Goal: Information Seeking & Learning: Learn about a topic

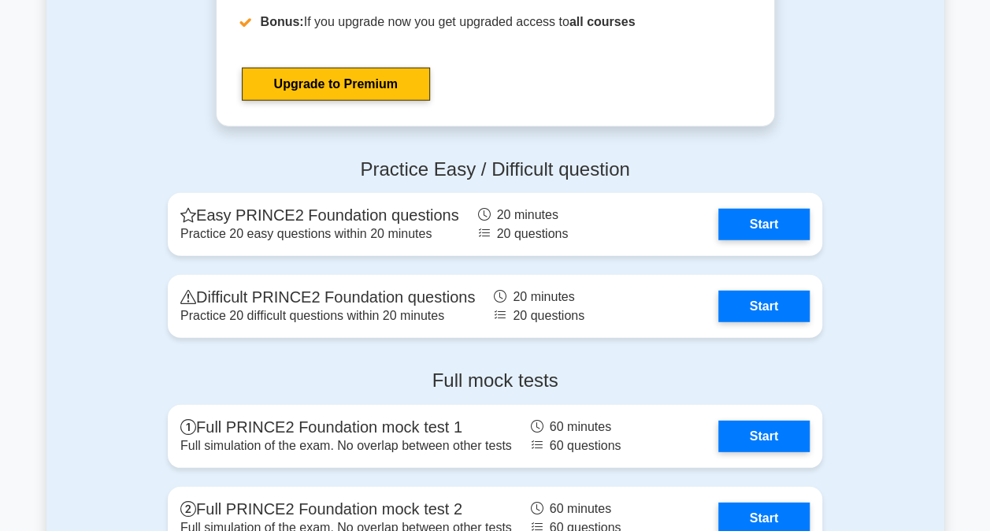
scroll to position [1971, 0]
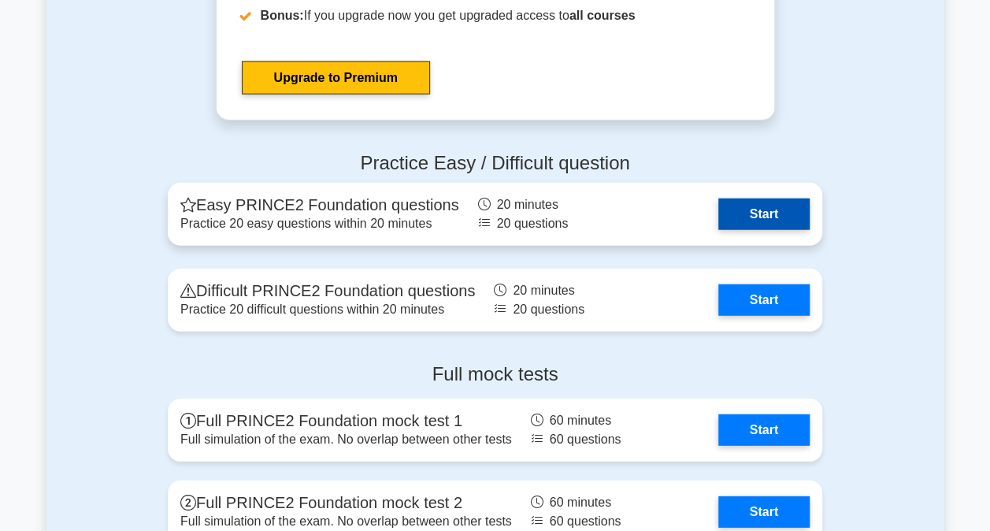
click at [741, 214] on link "Start" at bounding box center [764, 215] width 91 height 32
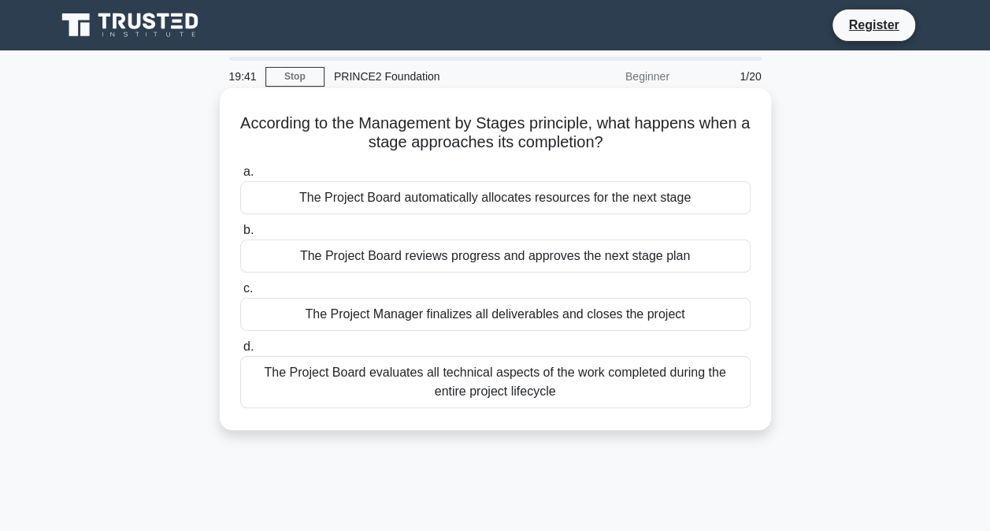
click at [654, 260] on div "The Project Board reviews progress and approves the next stage plan" at bounding box center [495, 256] width 511 height 33
click at [240, 236] on input "b. The Project Board reviews progress and approves the next stage plan" at bounding box center [240, 230] width 0 height 10
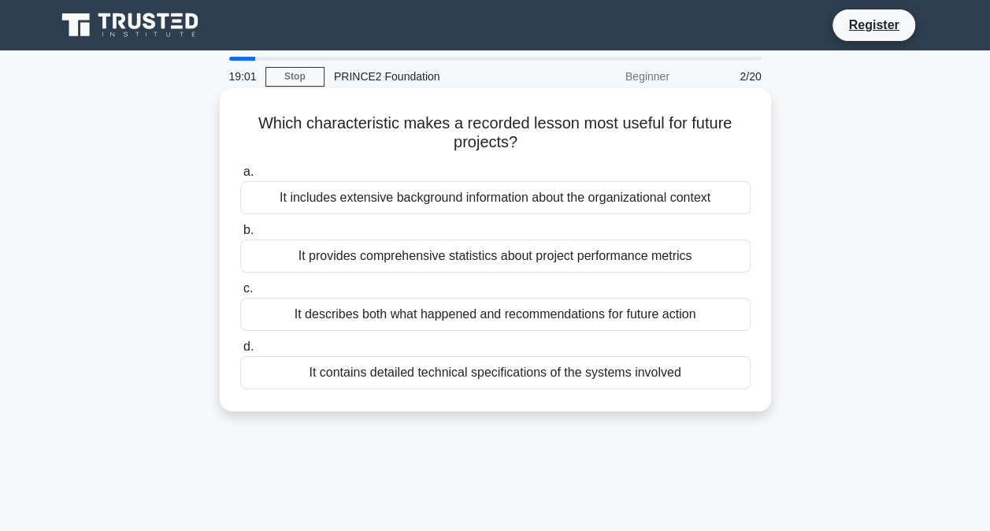
click at [682, 309] on div "It describes both what happened and recommendations for future action" at bounding box center [495, 314] width 511 height 33
click at [240, 294] on input "c. It describes both what happened and recommendations for future action" at bounding box center [240, 289] width 0 height 10
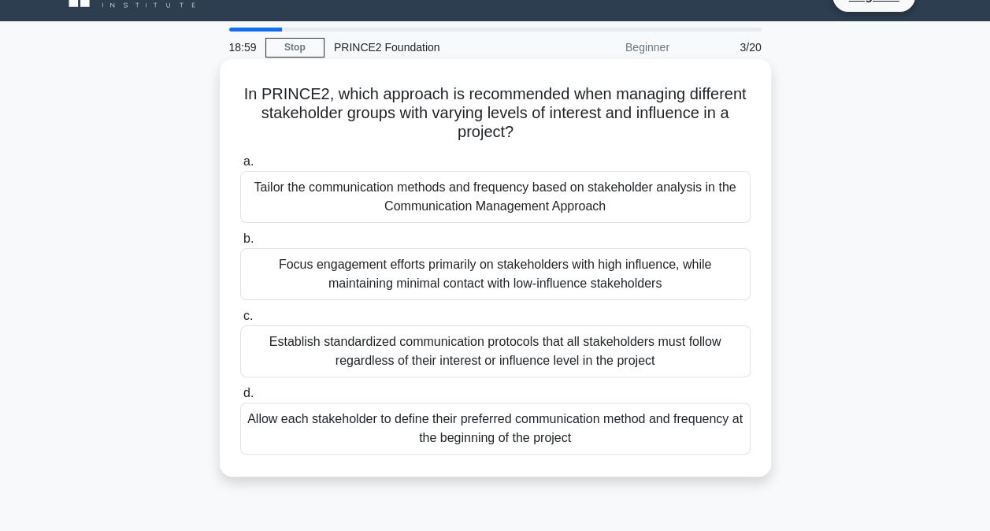
scroll to position [30, 0]
click at [702, 210] on div "Tailor the communication methods and frequency based on stakeholder analysis in…" at bounding box center [495, 196] width 511 height 52
click at [240, 166] on input "a. Tailor the communication methods and frequency based on stakeholder analysis…" at bounding box center [240, 161] width 0 height 10
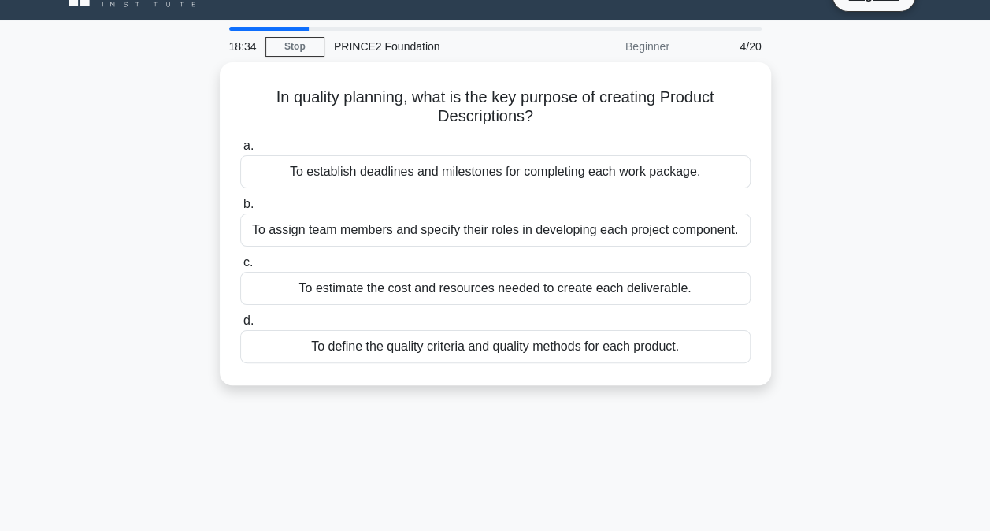
scroll to position [0, 0]
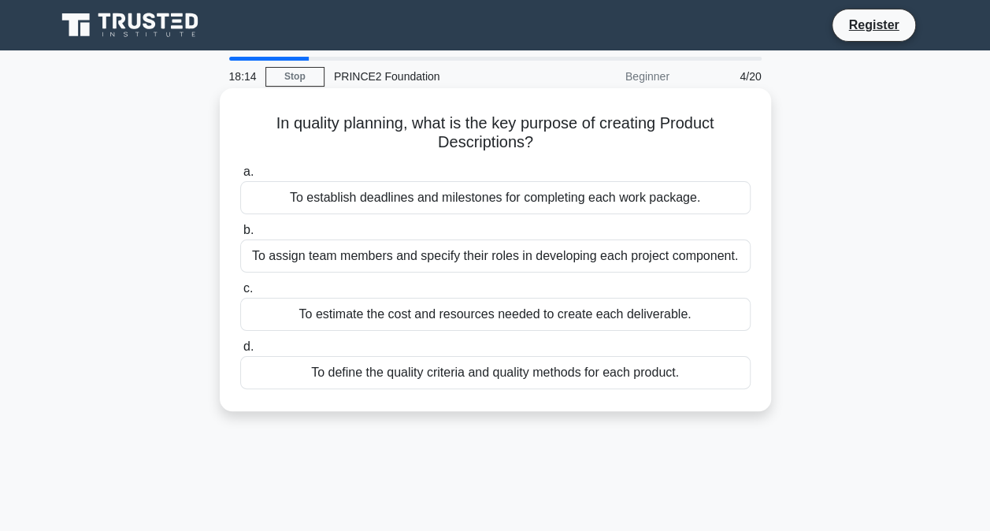
click at [649, 367] on div "To define the quality criteria and quality methods for each product." at bounding box center [495, 372] width 511 height 33
click at [240, 352] on input "d. To define the quality criteria and quality methods for each product." at bounding box center [240, 347] width 0 height 10
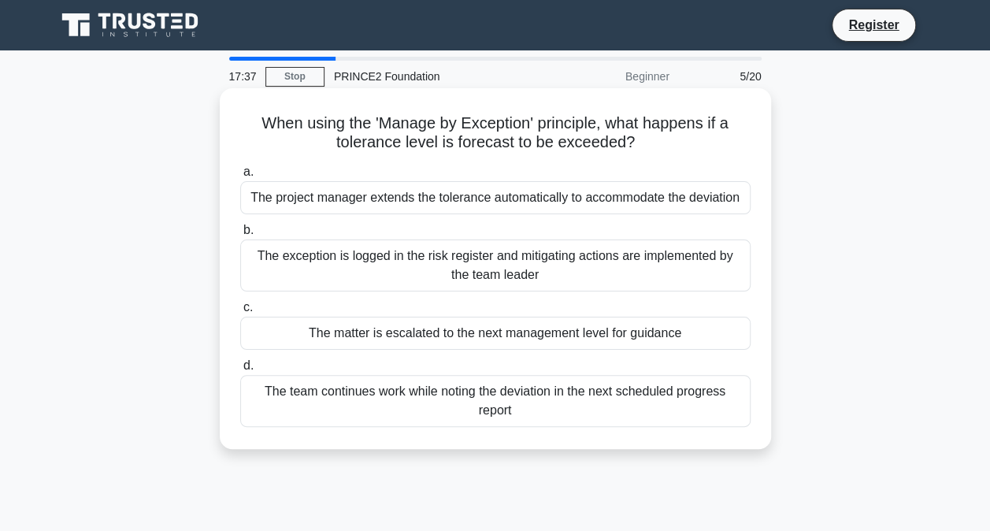
click at [693, 332] on div "The matter is escalated to the next management level for guidance" at bounding box center [495, 333] width 511 height 33
click at [240, 313] on input "c. The matter is escalated to the next management level for guidance" at bounding box center [240, 308] width 0 height 10
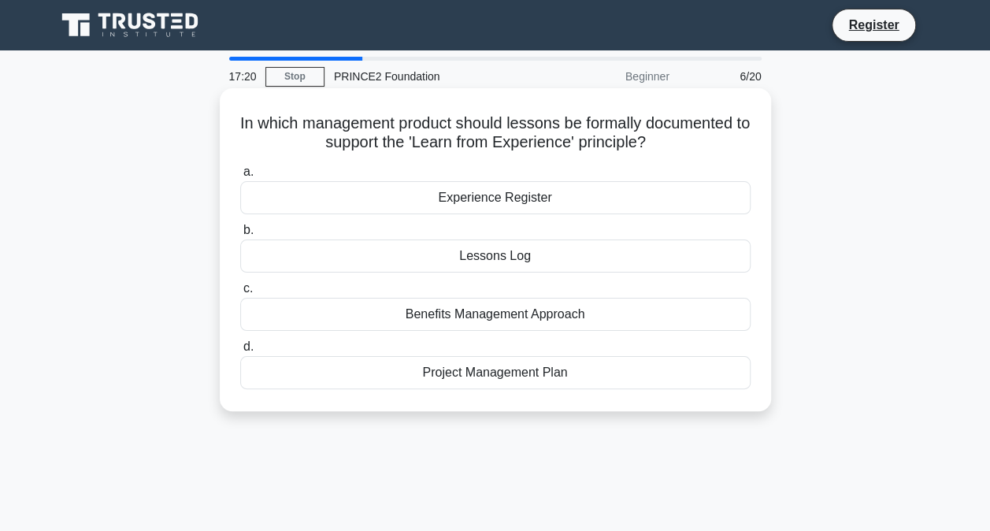
click at [648, 260] on div "Lessons Log" at bounding box center [495, 256] width 511 height 33
click at [240, 236] on input "b. Lessons Log" at bounding box center [240, 230] width 0 height 10
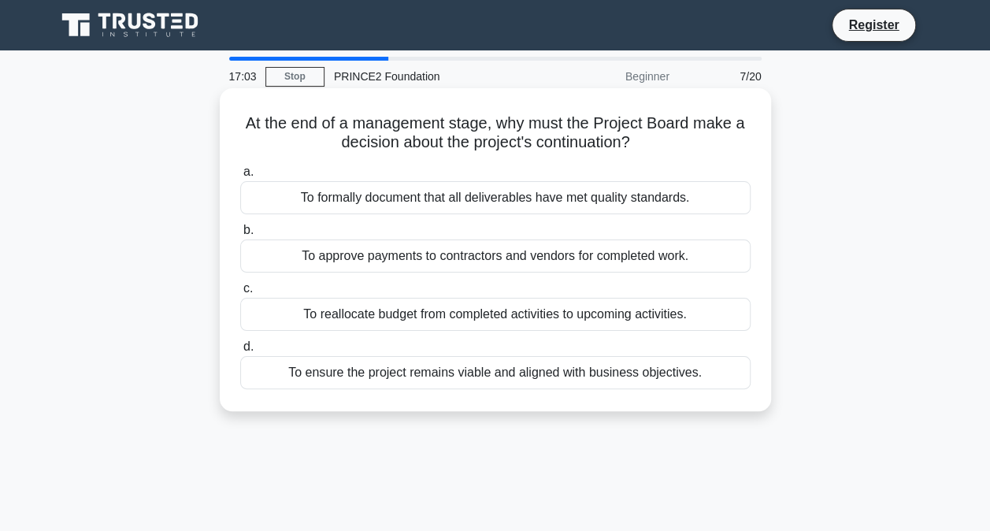
click at [656, 377] on div "To ensure the project remains viable and aligned with business objectives." at bounding box center [495, 372] width 511 height 33
click at [240, 352] on input "d. To ensure the project remains viable and aligned with business objectives." at bounding box center [240, 347] width 0 height 10
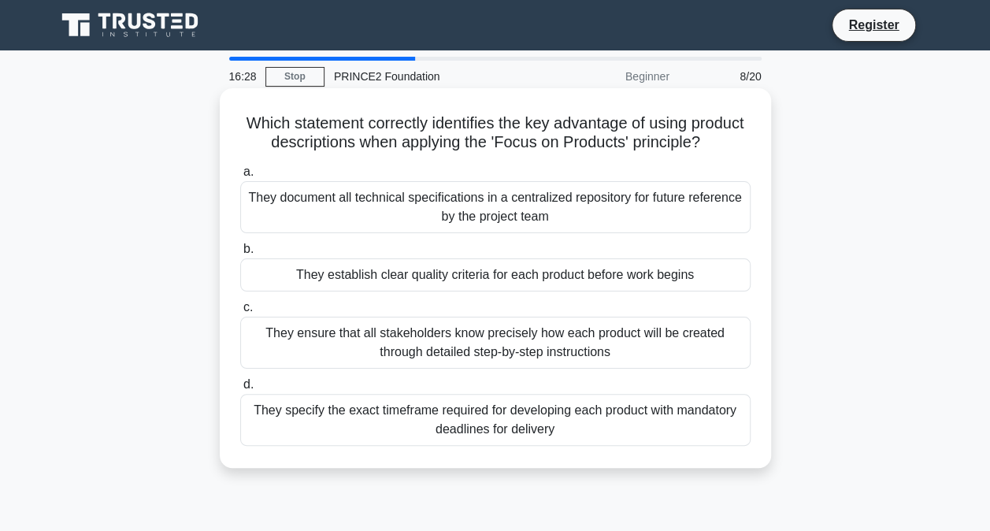
click at [704, 292] on div "They establish clear quality criteria for each product before work begins" at bounding box center [495, 274] width 511 height 33
click at [240, 254] on input "b. They establish clear quality criteria for each product before work begins" at bounding box center [240, 249] width 0 height 10
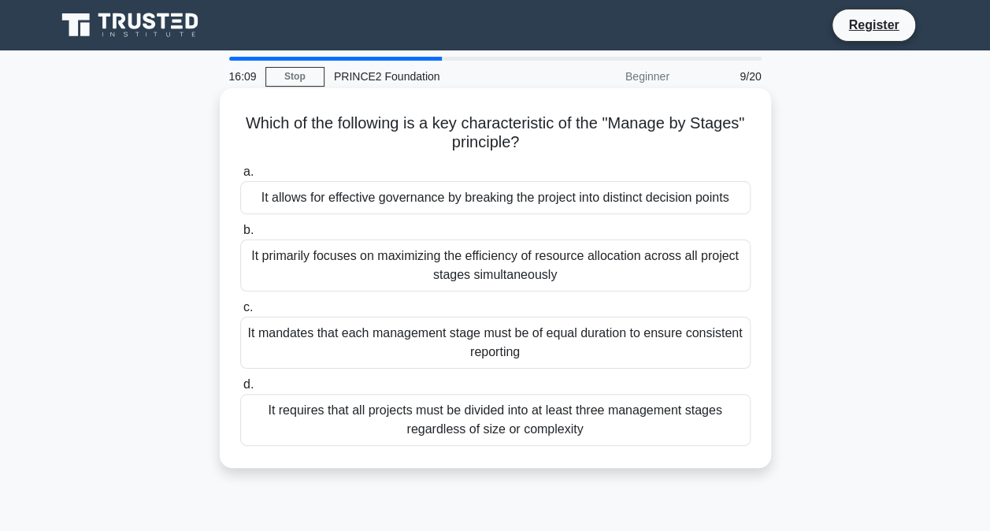
click at [676, 195] on div "It allows for effective governance by breaking the project into distinct decisi…" at bounding box center [495, 197] width 511 height 33
click at [240, 177] on input "a. It allows for effective governance by breaking the project into distinct dec…" at bounding box center [240, 172] width 0 height 10
